Goal: Information Seeking & Learning: Find specific fact

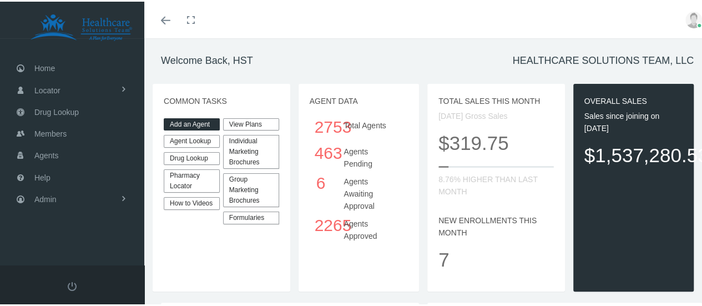
click at [195, 139] on link "Agent Lookup" at bounding box center [192, 139] width 56 height 13
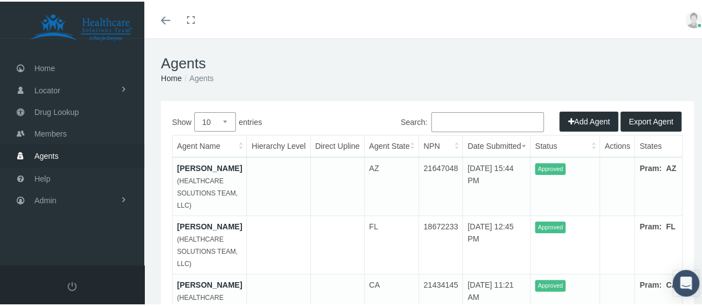
click at [443, 118] on input "Search:" at bounding box center [487, 120] width 113 height 20
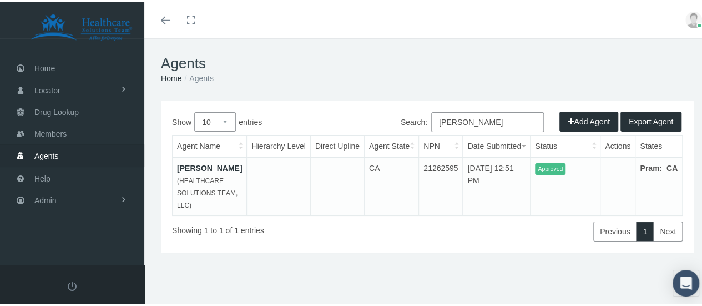
type input "justin slater"
click at [196, 168] on link "JUSTIN SLATER" at bounding box center [209, 166] width 65 height 9
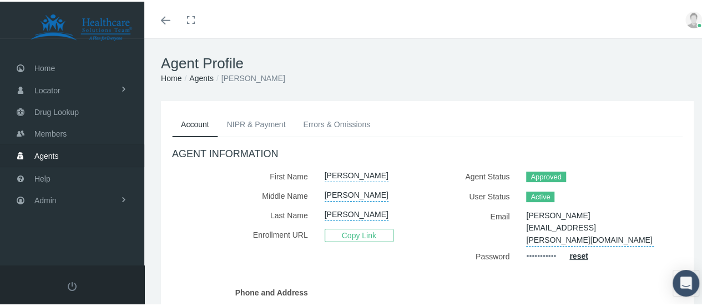
click at [170, 19] on span at bounding box center [165, 18] width 9 height 1
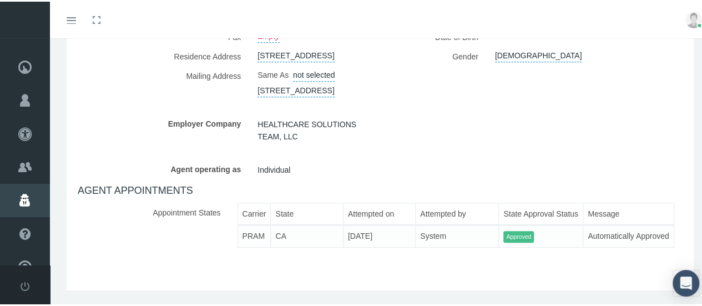
scroll to position [333, 0]
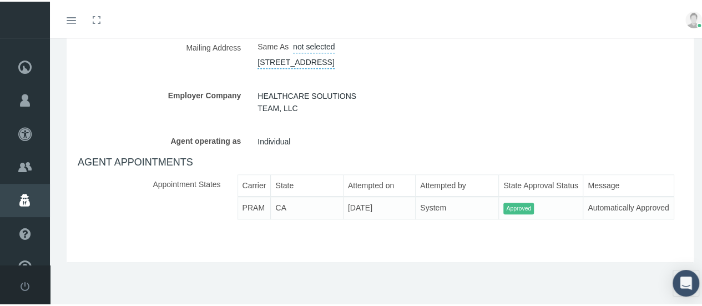
click at [539, 196] on td "Approved" at bounding box center [541, 206] width 84 height 22
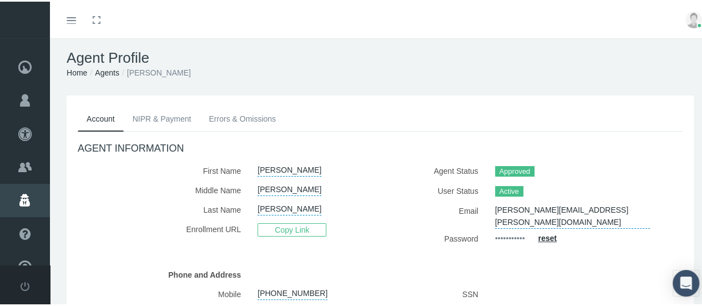
scroll to position [0, 0]
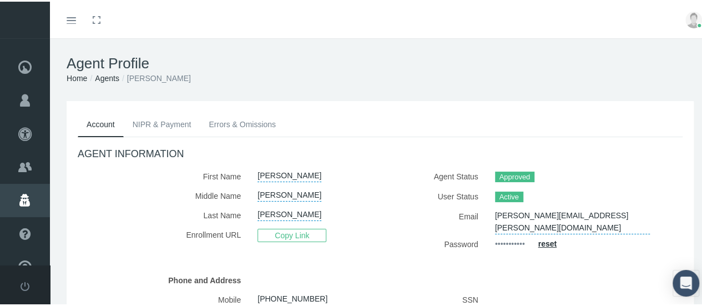
click at [163, 120] on link "NIPR & Payment" at bounding box center [162, 122] width 77 height 24
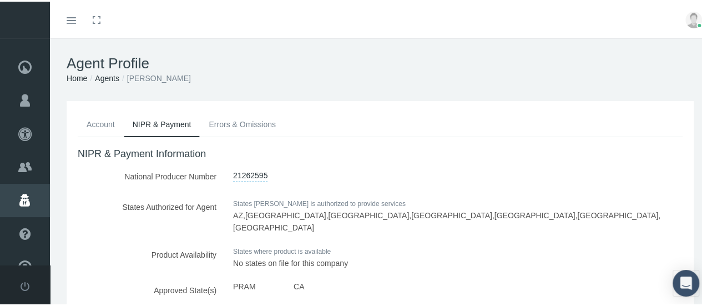
click at [238, 126] on link "Errors & Omissions" at bounding box center [242, 122] width 85 height 24
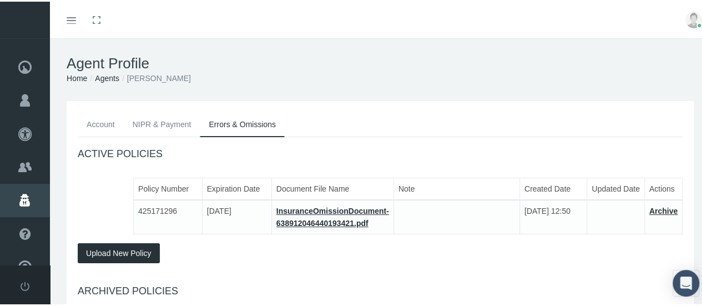
click at [105, 73] on link "Agents" at bounding box center [107, 76] width 24 height 9
